Goal: Check status: Check status

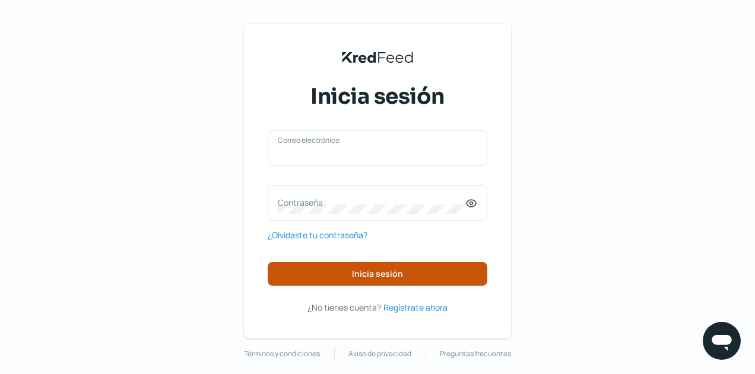
type input "[EMAIL_ADDRESS][DOMAIN_NAME]"
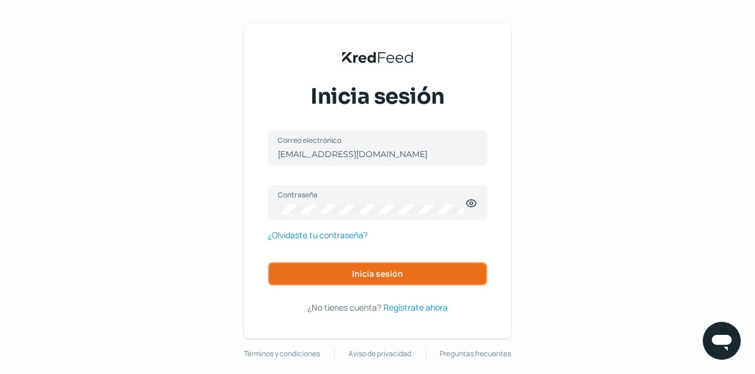
click at [364, 283] on button "Inicia sesión" at bounding box center [378, 274] width 220 height 24
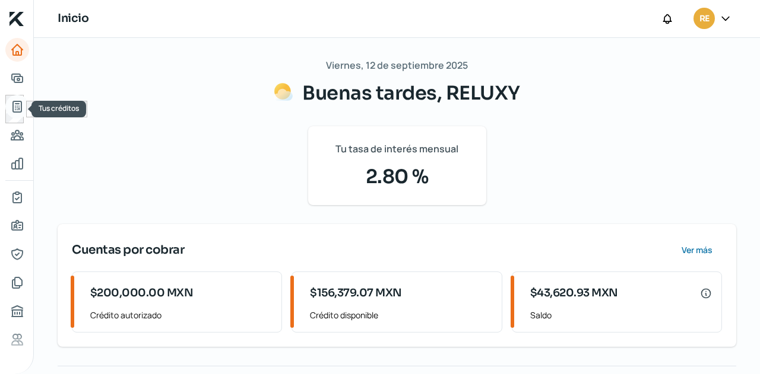
click at [17, 108] on icon "Tus créditos" at bounding box center [17, 106] width 8 height 11
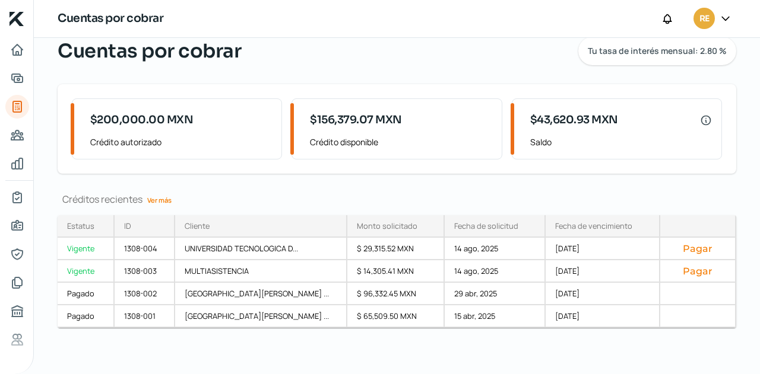
scroll to position [43, 0]
click at [226, 268] on div "MULTIASISTENCIA" at bounding box center [261, 271] width 172 height 23
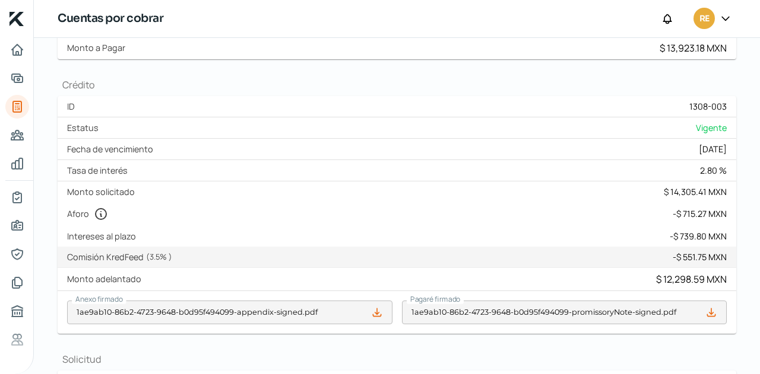
scroll to position [269, 0]
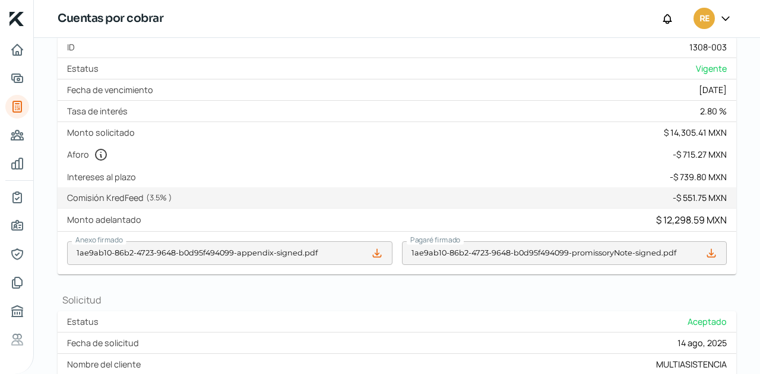
click at [151, 176] on div "Intereses al plazo - $ 739.80 MXN" at bounding box center [397, 177] width 678 height 21
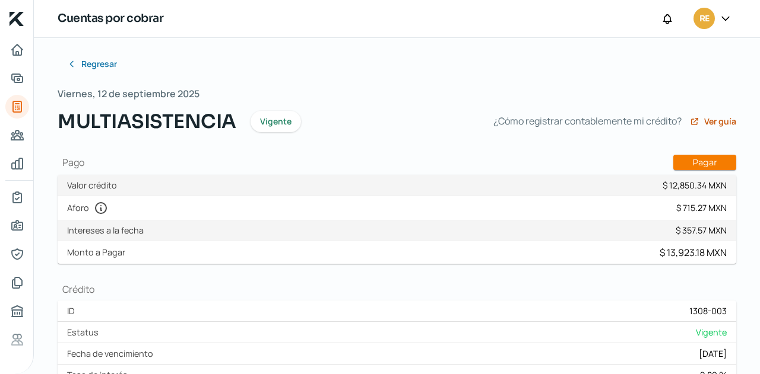
scroll to position [0, 0]
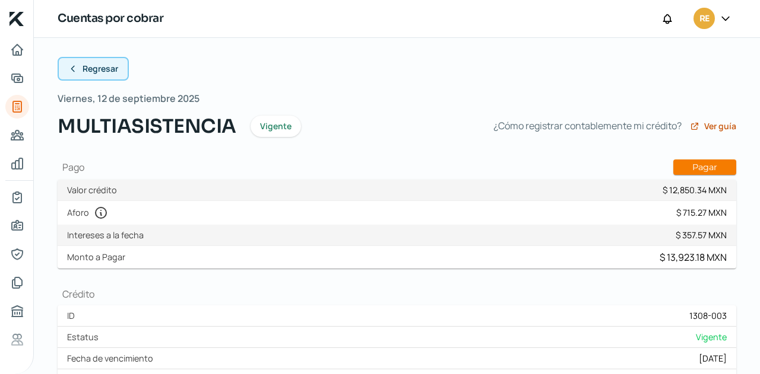
click at [65, 66] on button "Regresar" at bounding box center [93, 69] width 71 height 24
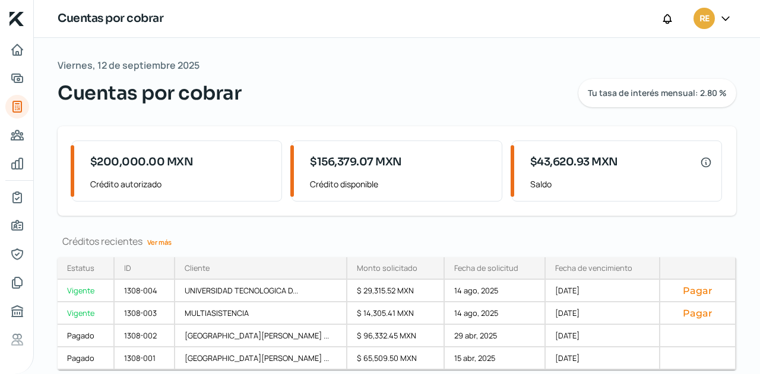
scroll to position [43, 0]
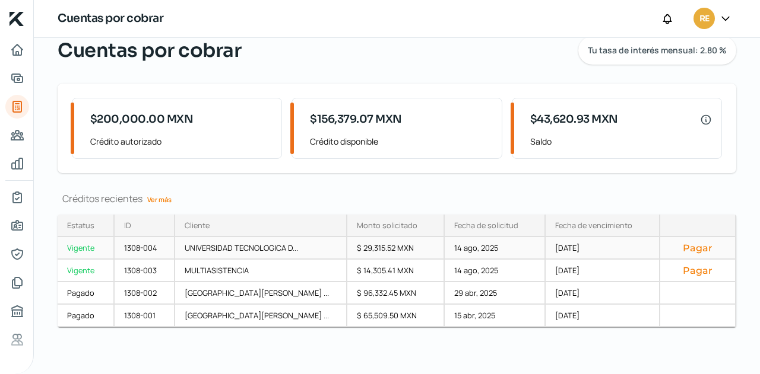
click at [240, 248] on div "UNIVERSIDAD TECNOLOGICA D..." at bounding box center [261, 248] width 172 height 23
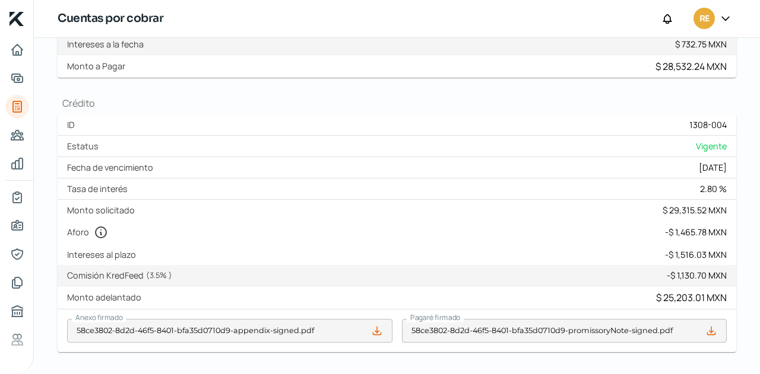
scroll to position [237, 0]
